Goal: Transaction & Acquisition: Purchase product/service

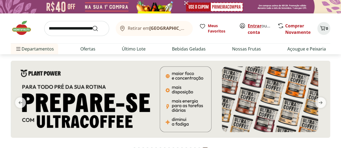
click at [254, 27] on link "Entrar" at bounding box center [255, 26] width 14 height 6
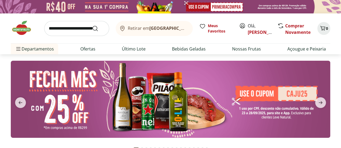
click at [243, 26] on icon at bounding box center [242, 26] width 6 height 6
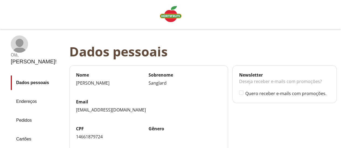
click at [27, 113] on link "Pedidos" at bounding box center [38, 120] width 54 height 15
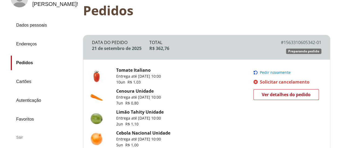
scroll to position [52, 0]
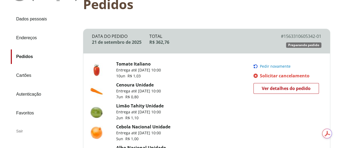
click at [272, 64] on span "Pedir novamente" at bounding box center [275, 66] width 31 height 4
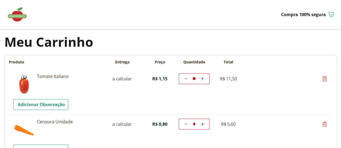
click at [187, 79] on icon at bounding box center [185, 78] width 3 height 3
type input "*"
click at [209, 79] on td "Diminuir a quantidade * Aumentar a quantidade" at bounding box center [194, 79] width 31 height 11
click at [187, 77] on icon at bounding box center [185, 78] width 3 height 3
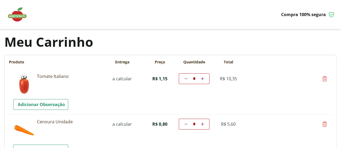
type input "*"
click at [187, 79] on icon at bounding box center [185, 78] width 3 height 3
type input "*"
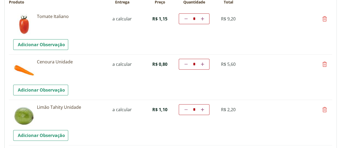
click at [187, 64] on icon at bounding box center [185, 64] width 3 height 3
type input "*"
click at [188, 65] on link at bounding box center [185, 64] width 5 height 6
type input "*"
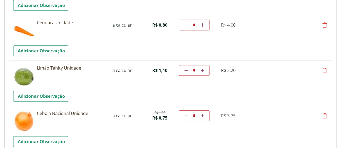
scroll to position [138, 0]
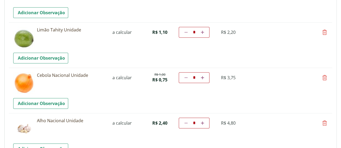
click at [187, 77] on icon at bounding box center [185, 77] width 3 height 3
type input "*"
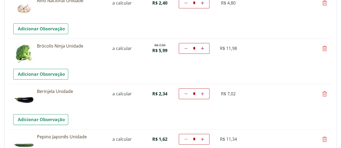
scroll to position [209, 0]
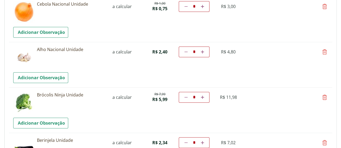
click at [187, 50] on icon at bounding box center [185, 51] width 3 height 3
type input "*"
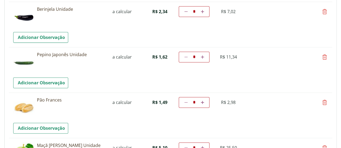
scroll to position [342, 0]
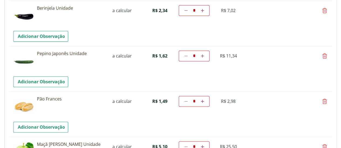
click at [187, 9] on icon at bounding box center [185, 10] width 3 height 3
type input "*"
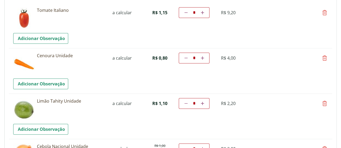
scroll to position [69, 0]
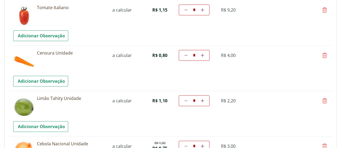
click at [204, 55] on icon at bounding box center [202, 55] width 3 height 3
type input "*"
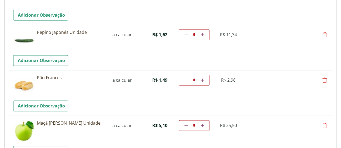
scroll to position [363, 0]
click at [187, 35] on icon at bounding box center [185, 34] width 3 height 3
type input "*"
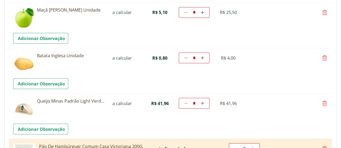
scroll to position [486, 0]
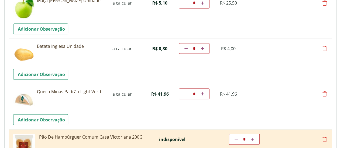
click at [324, 45] on icon at bounding box center [324, 48] width 6 height 6
type input "*"
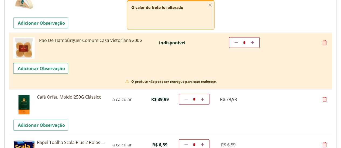
scroll to position [542, 0]
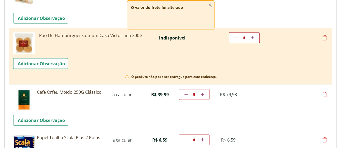
click at [324, 37] on icon at bounding box center [324, 38] width 6 height 6
type input "*"
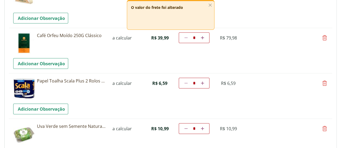
click at [323, 38] on icon at bounding box center [324, 38] width 6 height 6
type input "*"
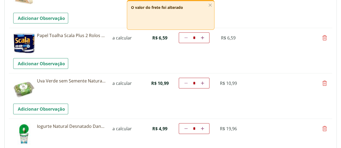
click at [326, 37] on icon at bounding box center [324, 38] width 6 height 6
type input "*"
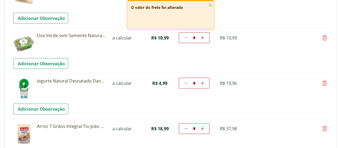
click at [187, 83] on icon at bounding box center [185, 83] width 3 height 3
type input "*"
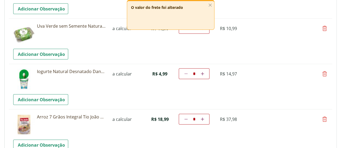
scroll to position [551, 0]
click at [325, 72] on icon at bounding box center [324, 74] width 6 height 6
type input "*"
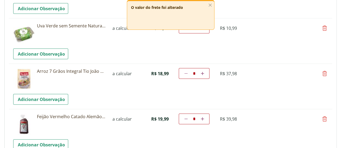
click at [326, 73] on icon at bounding box center [324, 74] width 6 height 6
type input "*"
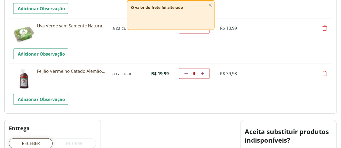
click at [325, 74] on icon at bounding box center [324, 74] width 6 height 6
type input "*"
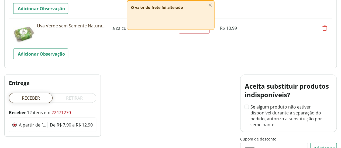
click at [201, 57] on tr "**********" at bounding box center [170, 41] width 323 height 46
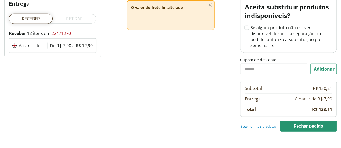
scroll to position [651, 0]
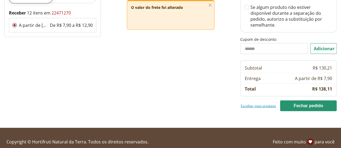
click at [246, 104] on link "Escolher mais produtos" at bounding box center [258, 106] width 35 height 4
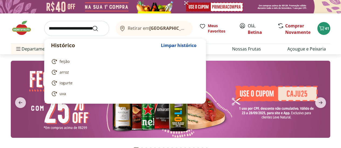
click at [76, 28] on input "search" at bounding box center [76, 28] width 65 height 15
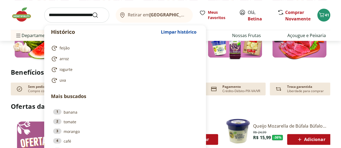
scroll to position [198, 0]
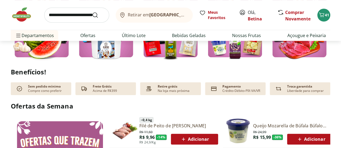
click at [339, 84] on section "Benefícios! Sem pedido mínimo Compre como preferir Frete Grátis Acima de R$399 …" at bounding box center [170, 81] width 341 height 27
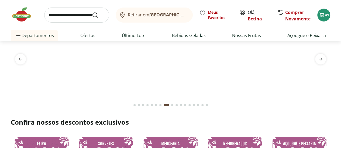
scroll to position [0, 0]
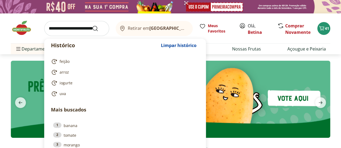
click at [61, 24] on input "search" at bounding box center [76, 28] width 65 height 15
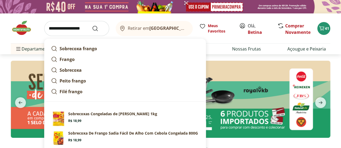
type input "**********"
click at [92, 25] on button "Submit Search" at bounding box center [98, 28] width 13 height 6
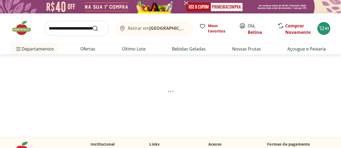
select select "**********"
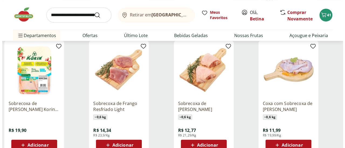
scroll to position [194, 0]
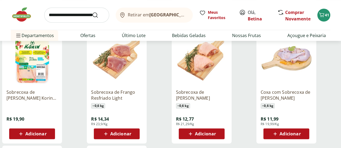
click at [46, 136] on span "Adicionar" at bounding box center [35, 134] width 21 height 4
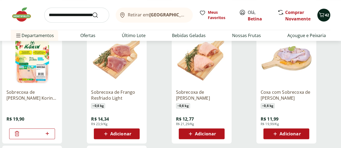
click at [324, 13] on icon "Carrinho" at bounding box center [321, 15] width 6 height 6
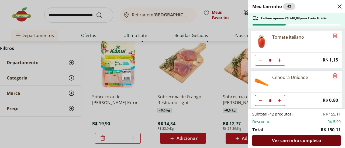
click at [299, 139] on span "Ver carrinho completo" at bounding box center [296, 141] width 49 height 4
